Goal: Download file/media

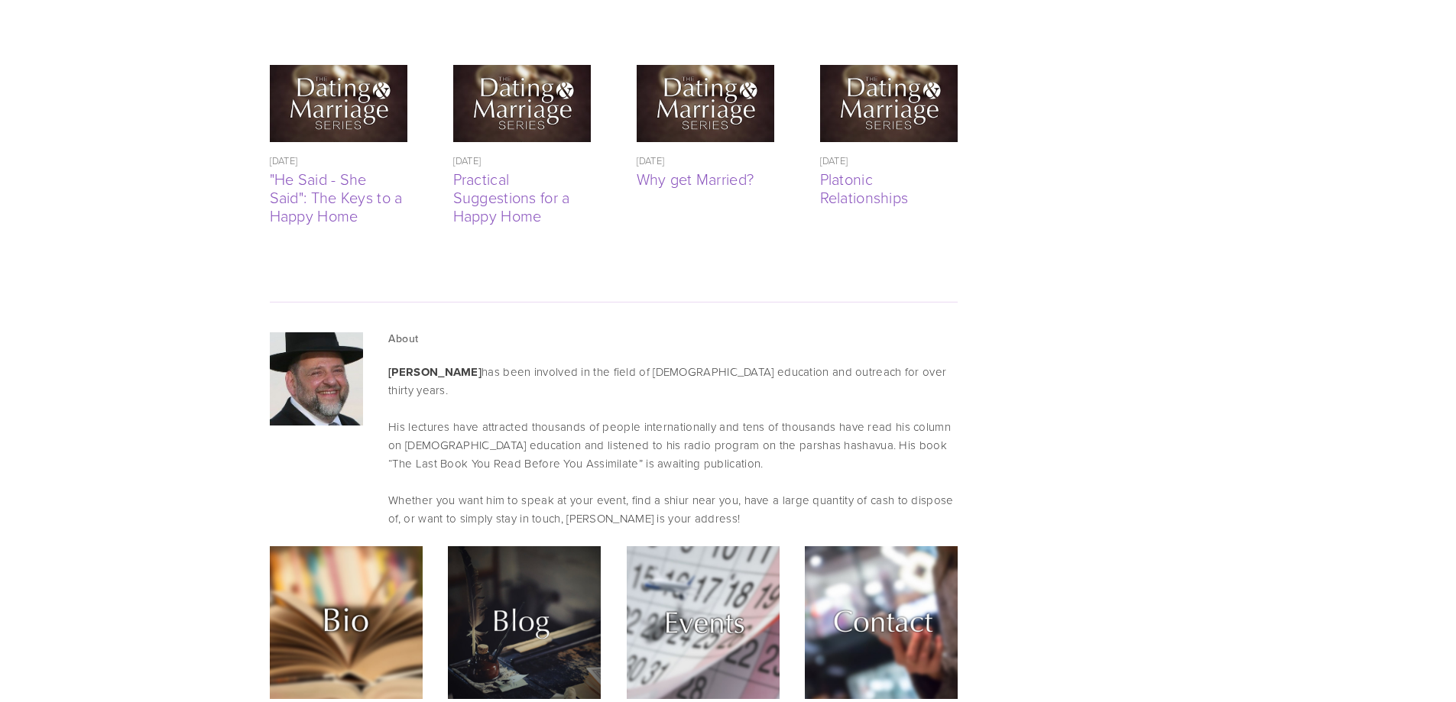
scroll to position [3363, 0]
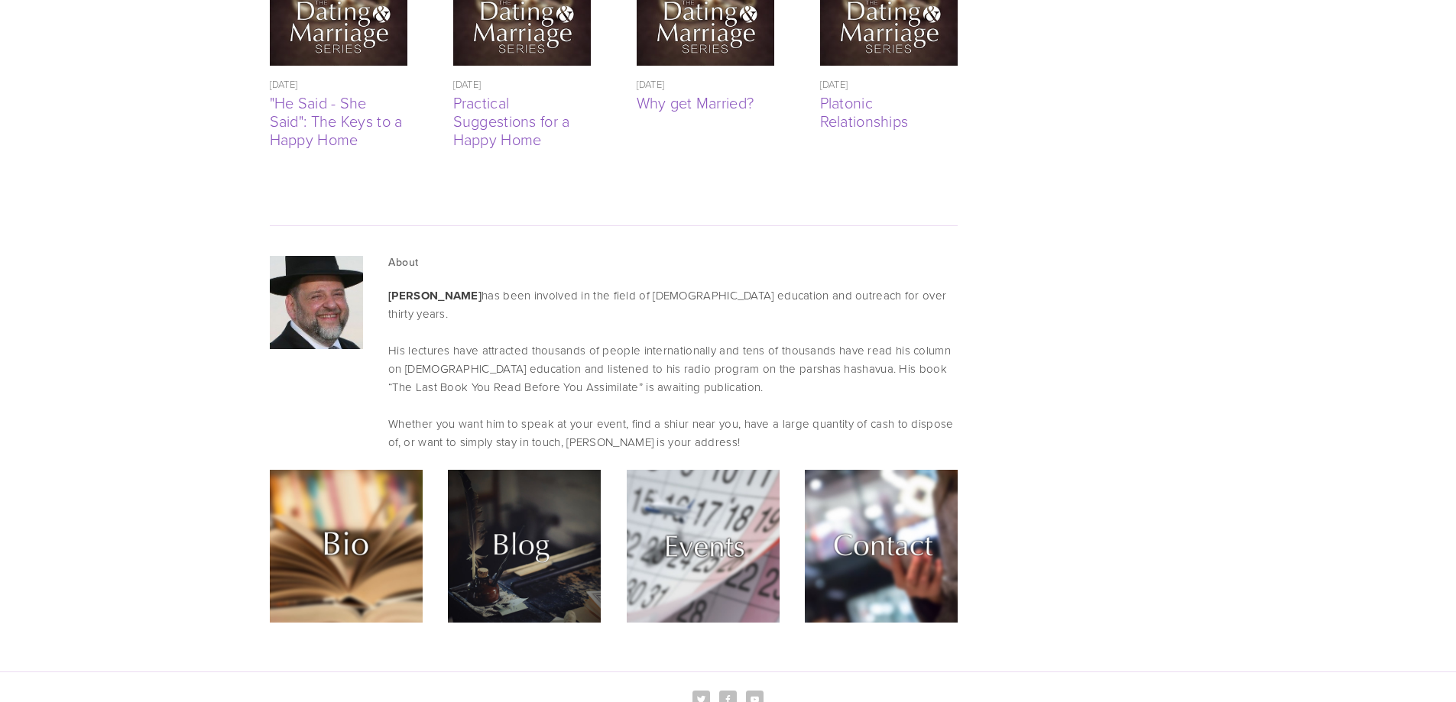
click at [705, 470] on img at bounding box center [703, 546] width 153 height 153
click at [919, 498] on img at bounding box center [881, 546] width 153 height 153
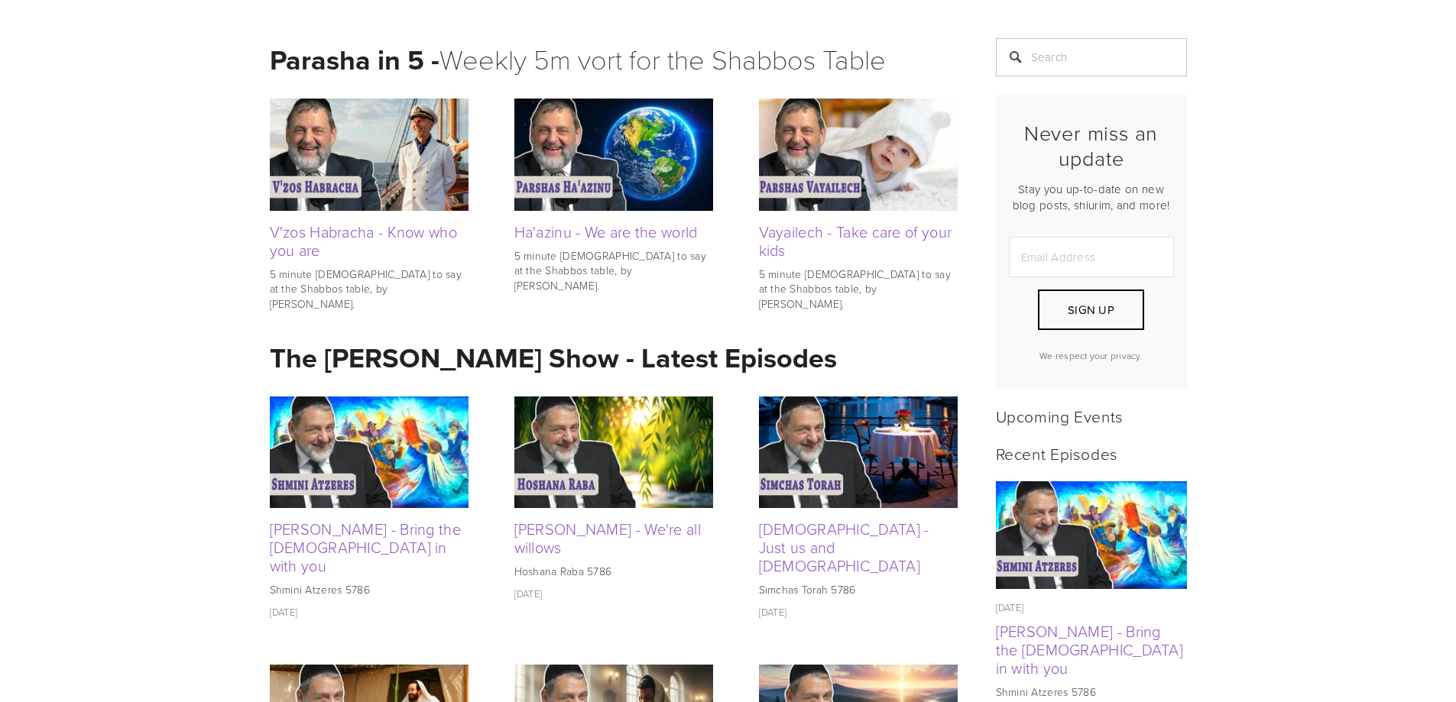
scroll to position [0, 0]
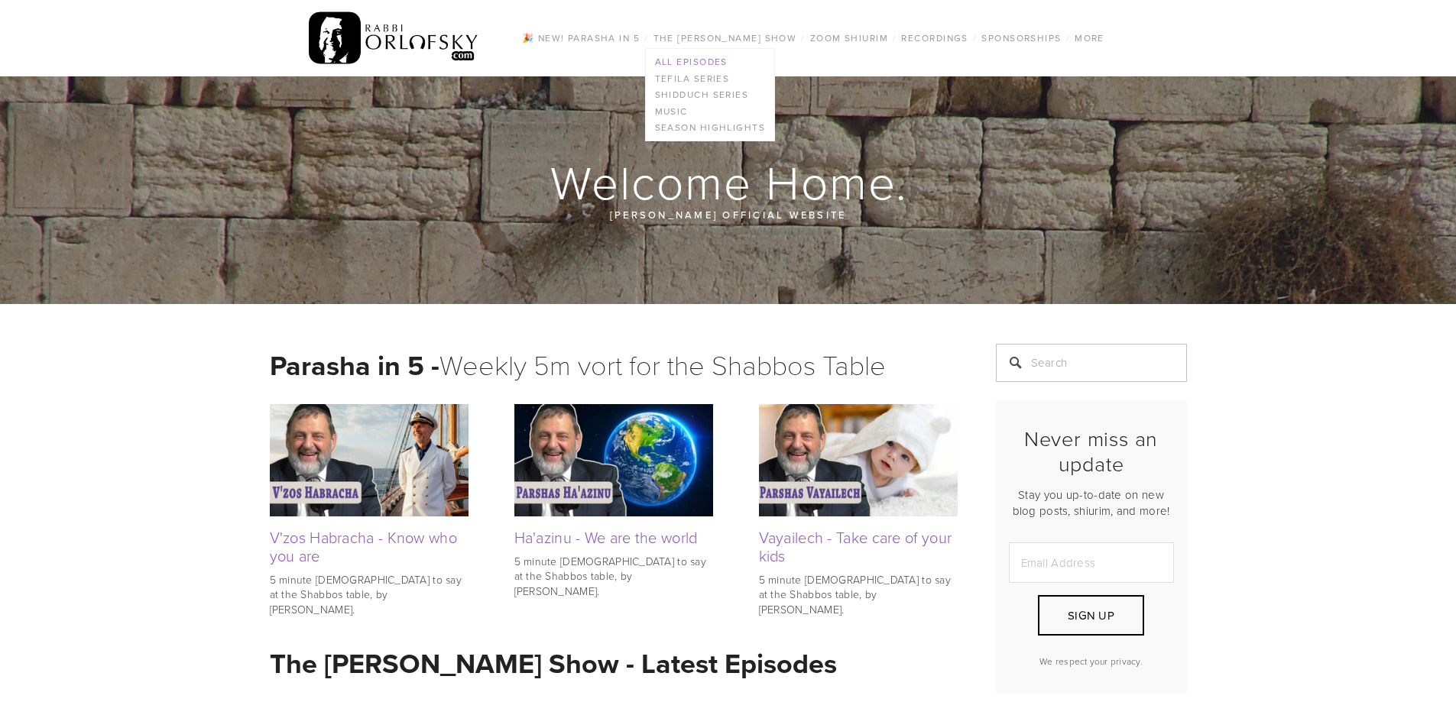
click at [734, 63] on link "All Episodes" at bounding box center [710, 62] width 128 height 17
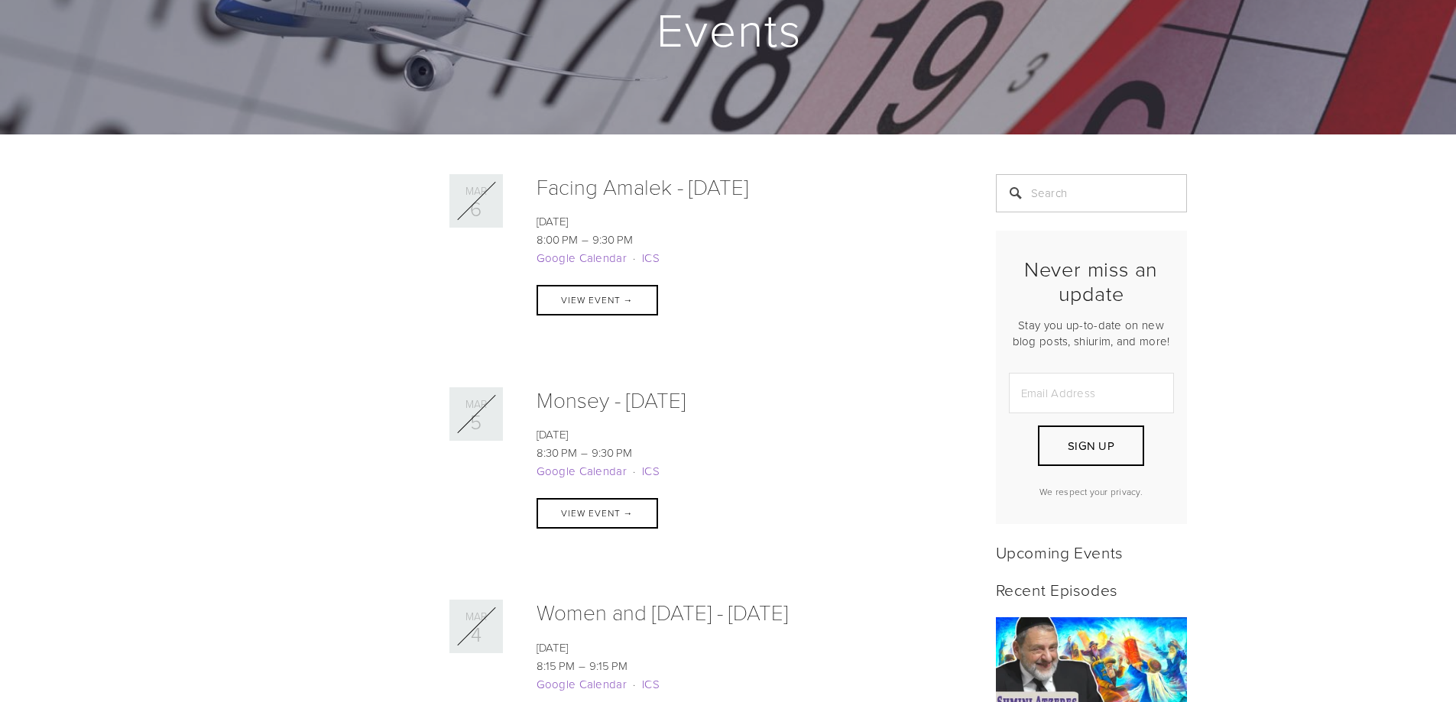
scroll to position [229, 0]
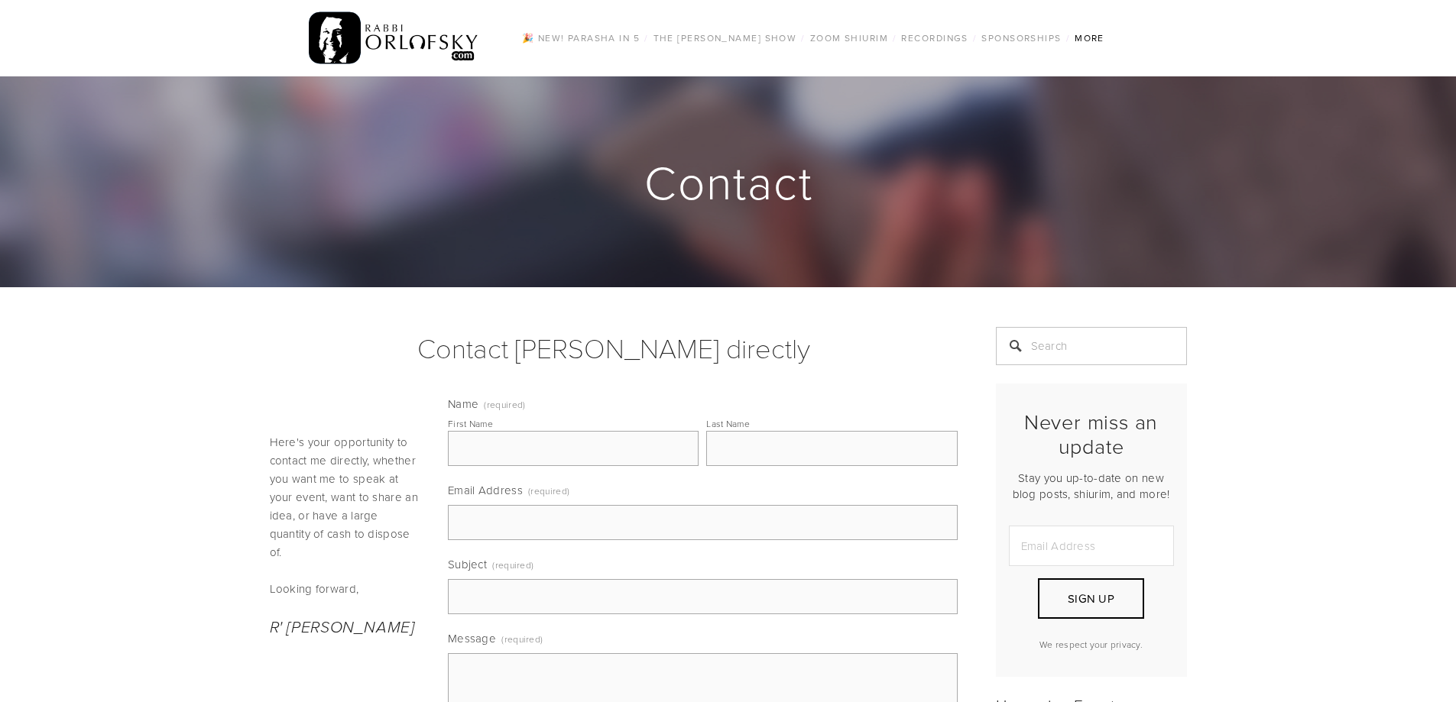
scroll to position [229, 0]
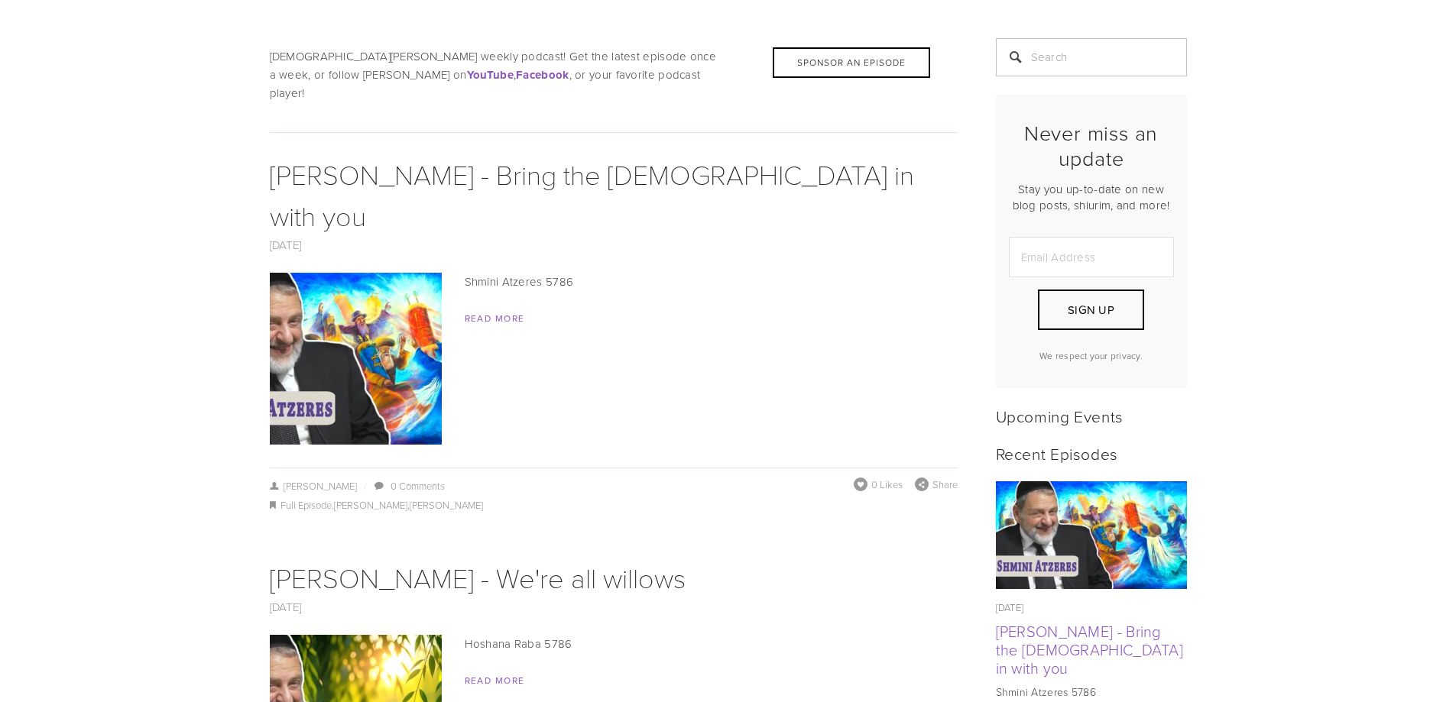
scroll to position [229, 0]
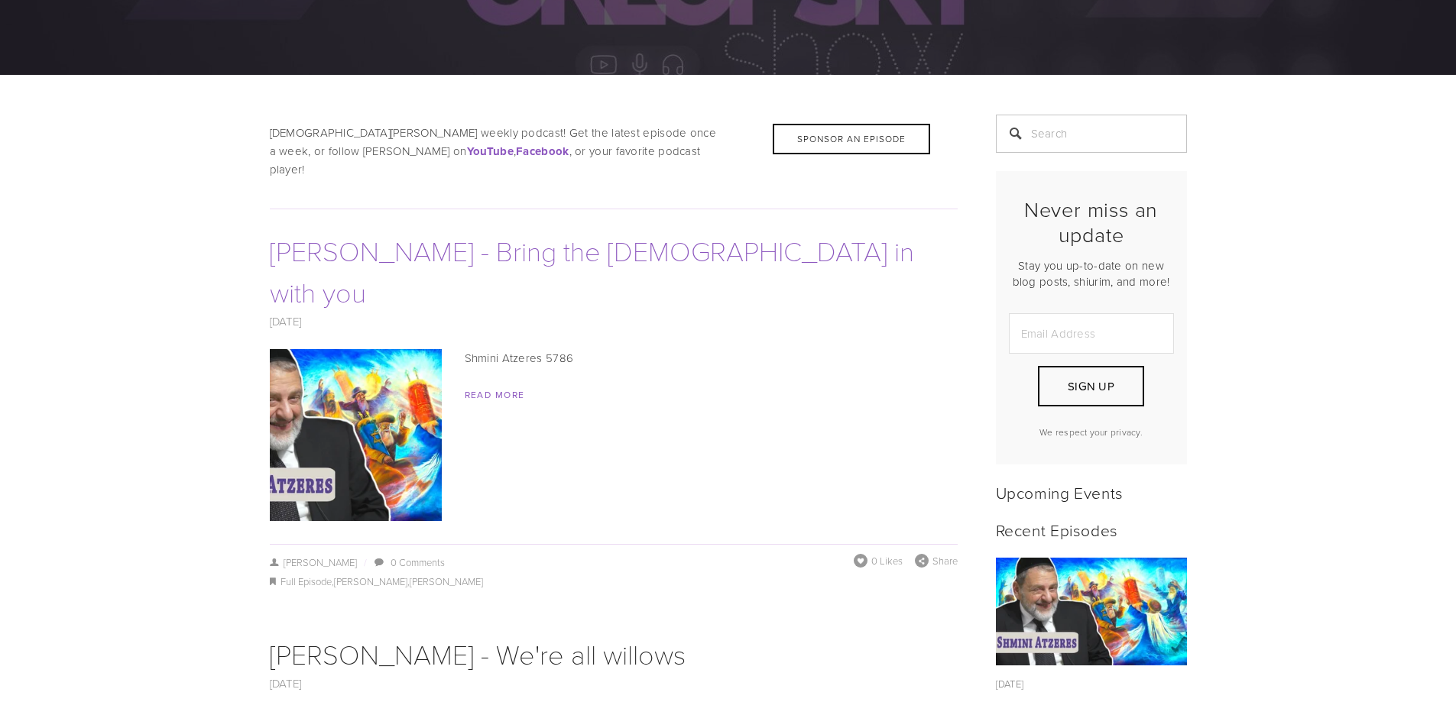
click at [423, 240] on link "[PERSON_NAME] - Bring the [DEMOGRAPHIC_DATA] in with you" at bounding box center [592, 271] width 644 height 79
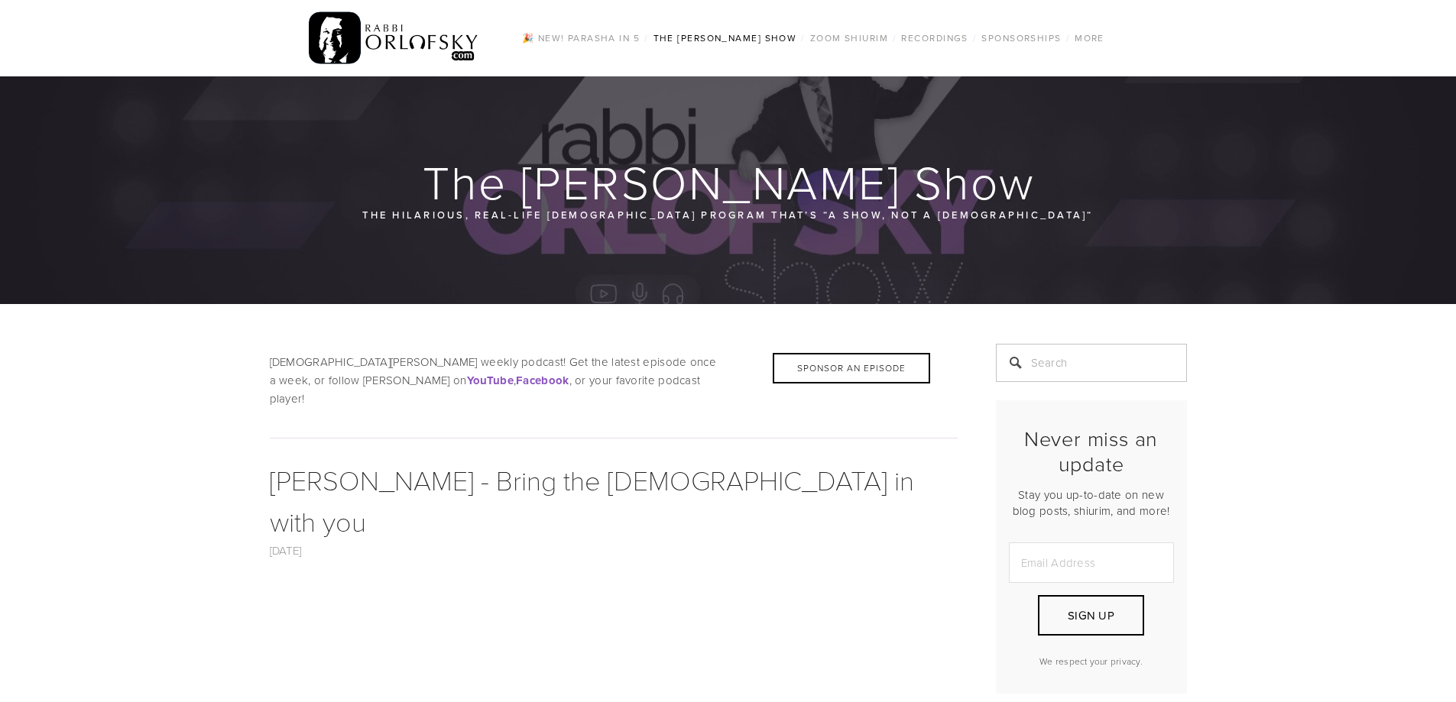
scroll to position [306, 0]
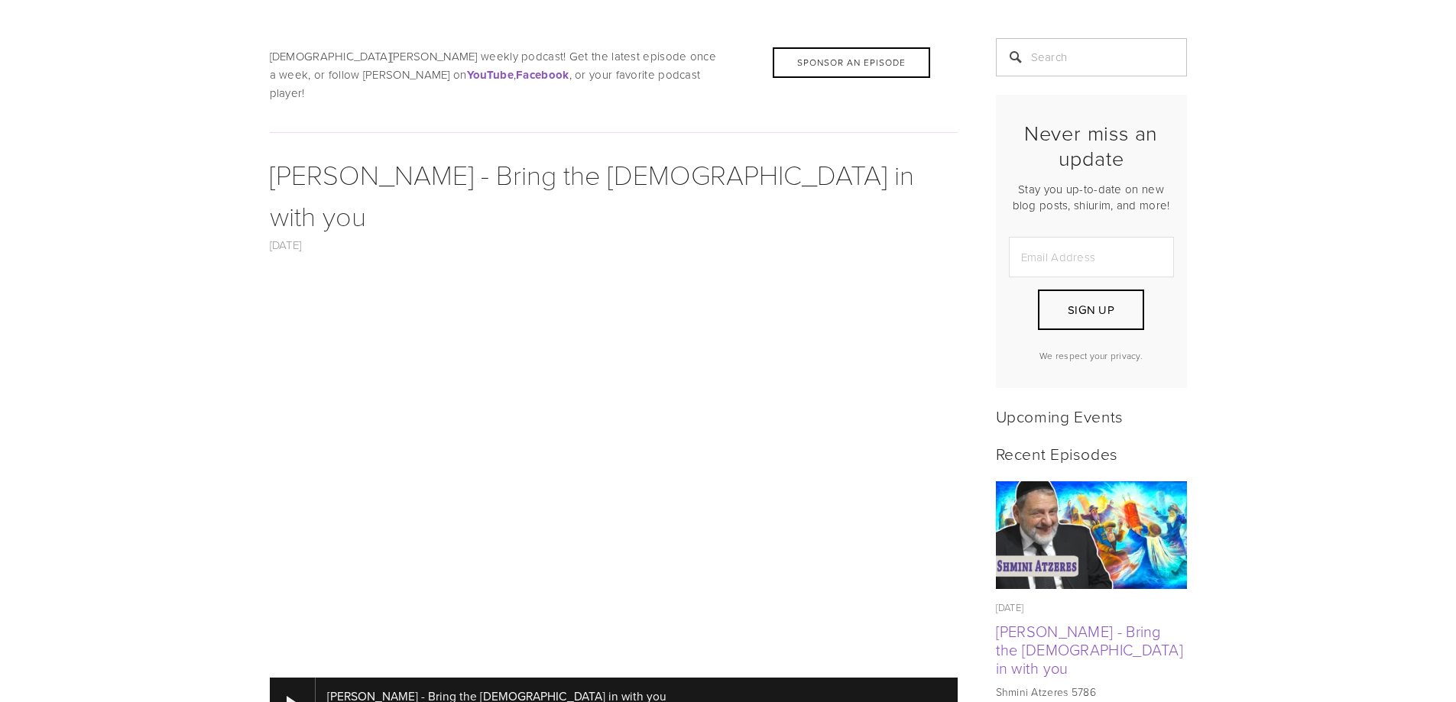
click at [689, 702] on link "Download" at bounding box center [711, 709] width 44 height 14
